Goal: Task Accomplishment & Management: Manage account settings

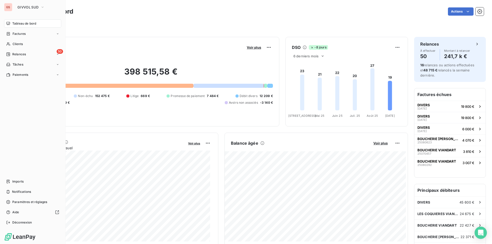
click at [17, 43] on span "Clients" at bounding box center [18, 44] width 10 height 5
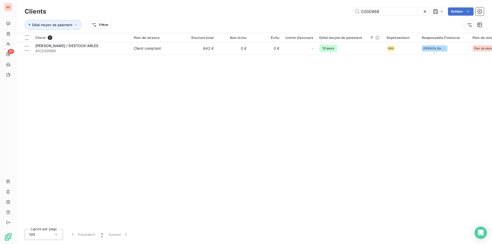
drag, startPoint x: 389, startPoint y: 11, endPoint x: 321, endPoint y: 11, distance: 68.2
click at [321, 11] on div "C000968 Actions" at bounding box center [268, 11] width 432 height 8
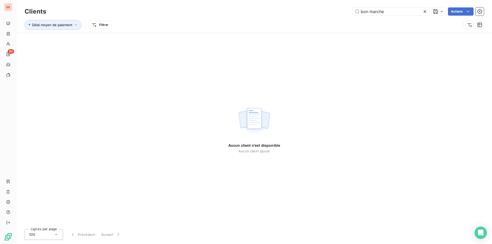
drag, startPoint x: 386, startPoint y: 12, endPoint x: 313, endPoint y: 10, distance: 72.6
click at [313, 10] on div "bon marche Actions" at bounding box center [268, 11] width 432 height 8
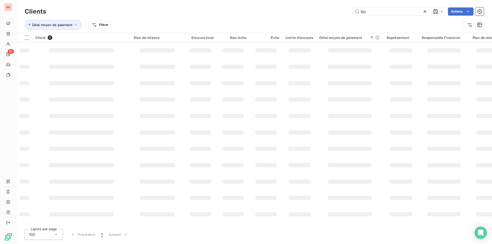
type input "b"
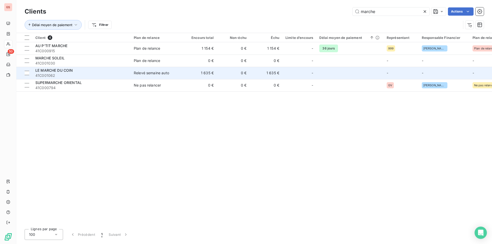
type input "marche"
click at [58, 75] on span "41C001062" at bounding box center [81, 75] width 92 height 5
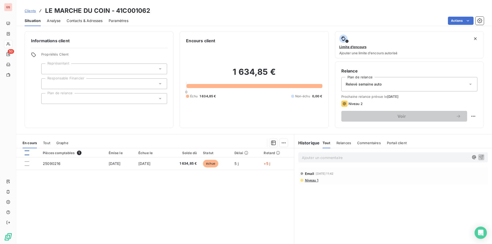
click at [25, 151] on div at bounding box center [27, 153] width 5 height 5
click at [283, 145] on html "GS 50 Clients LE MARCHE DU COIN - 41C001062 Situation Analyse Contacts & Adress…" at bounding box center [246, 122] width 492 height 244
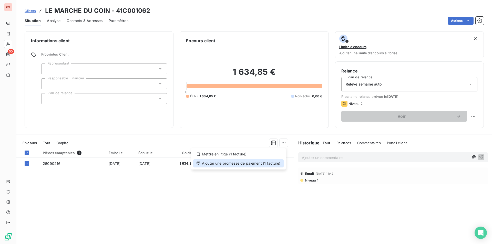
click at [265, 167] on div "Ajouter une promesse de paiement (1 facture)" at bounding box center [238, 163] width 90 height 8
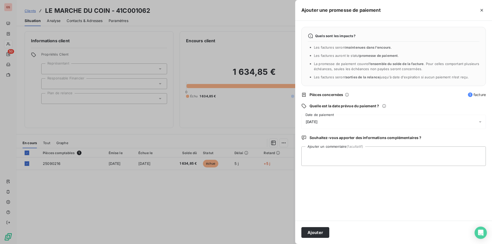
click at [318, 123] on span "[DATE]" at bounding box center [312, 122] width 12 height 4
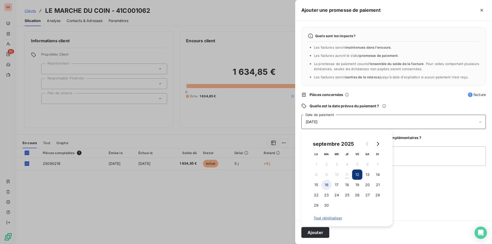
click at [326, 185] on button "16" at bounding box center [326, 185] width 10 height 10
drag, startPoint x: 322, startPoint y: 181, endPoint x: 320, endPoint y: 184, distance: 2.7
click at [320, 184] on tr "15 16 17 18 19 20 21" at bounding box center [347, 185] width 72 height 10
drag, startPoint x: 318, startPoint y: 185, endPoint x: 323, endPoint y: 183, distance: 5.3
click at [318, 185] on button "15" at bounding box center [316, 185] width 10 height 10
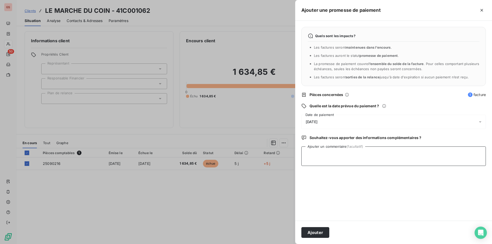
click at [397, 158] on textarea "Ajouter un commentaire (facultatif)" at bounding box center [393, 156] width 185 height 19
type textarea "virt"
click at [302, 234] on button "Ajouter" at bounding box center [315, 232] width 28 height 11
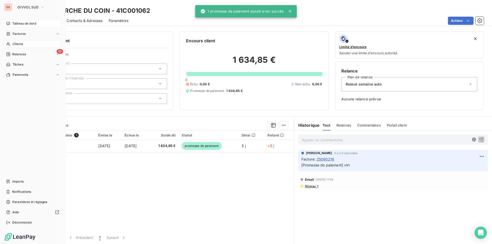
click at [20, 24] on span "Tableau de bord" at bounding box center [24, 23] width 24 height 5
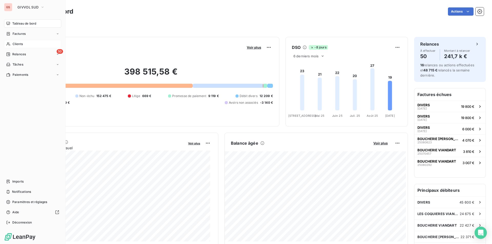
click at [17, 43] on span "Clients" at bounding box center [18, 44] width 10 height 5
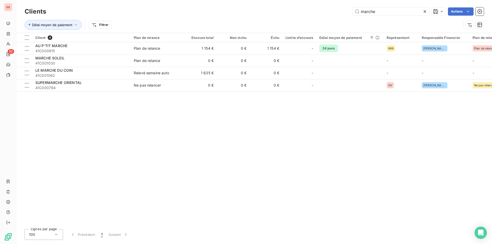
drag, startPoint x: 393, startPoint y: 12, endPoint x: 305, endPoint y: 4, distance: 89.3
click at [305, 4] on div "Clients marche Actions Délai moyen de paiement Filtrer" at bounding box center [254, 16] width 476 height 33
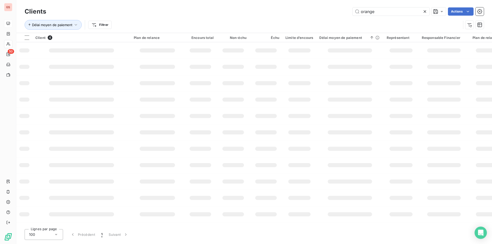
type input "orange"
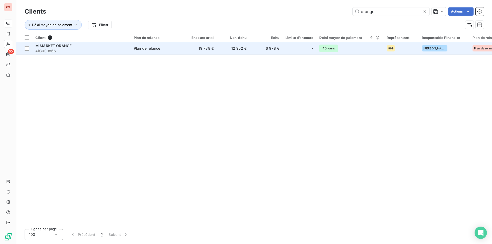
click at [67, 51] on span "41C000866" at bounding box center [81, 50] width 92 height 5
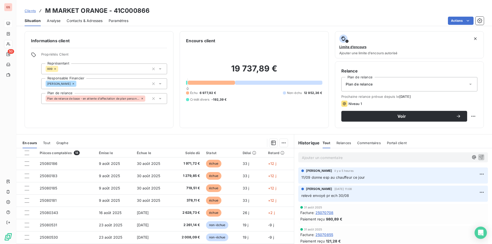
click at [325, 157] on p "Ajouter un commentaire ﻿" at bounding box center [385, 158] width 167 height 6
click at [478, 156] on button "button" at bounding box center [481, 157] width 6 height 6
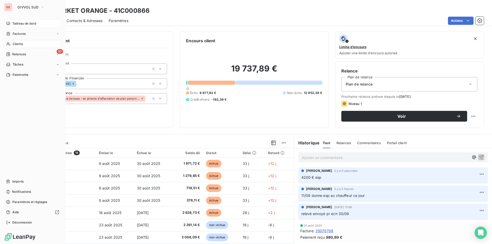
click at [21, 25] on span "Tableau de bord" at bounding box center [24, 23] width 24 height 5
